Goal: Task Accomplishment & Management: Manage account settings

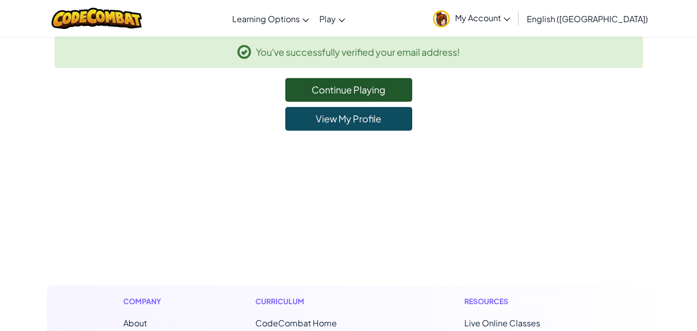
click at [510, 21] on span "My Account" at bounding box center [482, 17] width 55 height 11
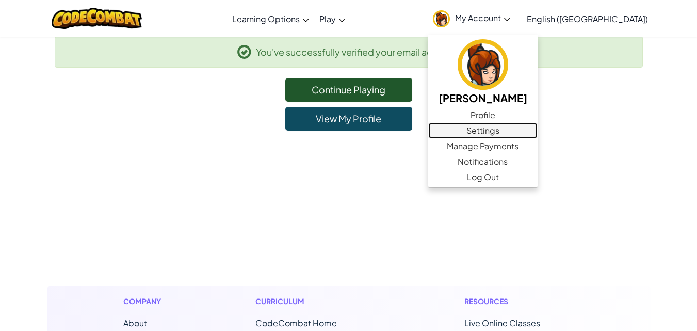
click at [537, 129] on link "Settings" at bounding box center [482, 130] width 109 height 15
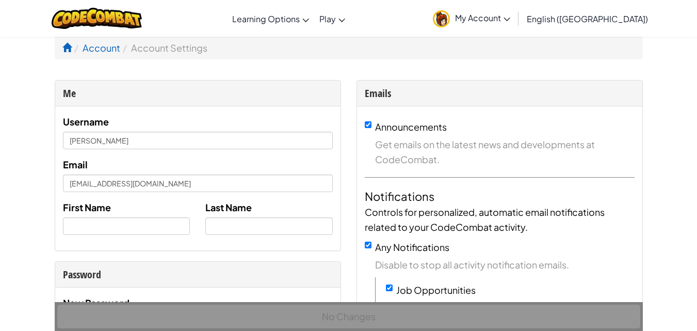
click at [515, 24] on link "My Account" at bounding box center [471, 18] width 88 height 32
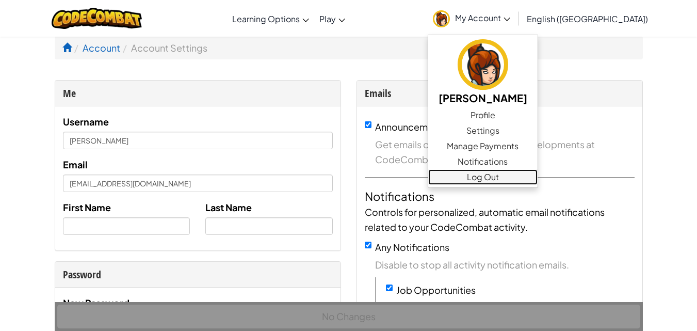
click at [527, 173] on link "Log Out" at bounding box center [482, 176] width 109 height 15
